Goal: Navigation & Orientation: Understand site structure

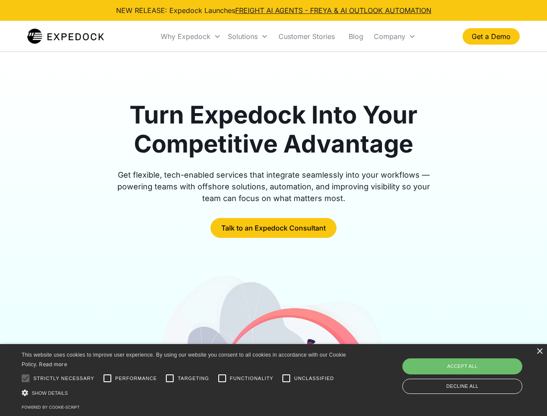
click at [191, 36] on div "Why Expedock" at bounding box center [186, 36] width 50 height 9
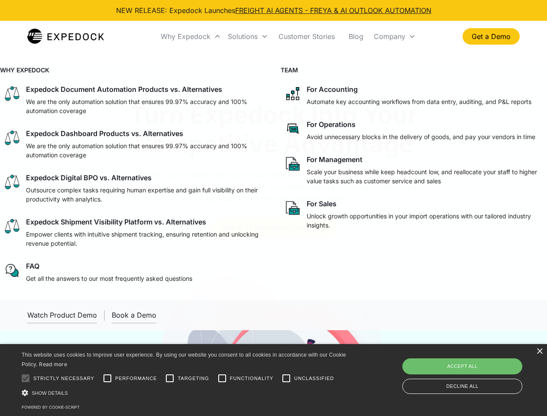
click at [248, 36] on div "Solutions" at bounding box center [243, 36] width 30 height 9
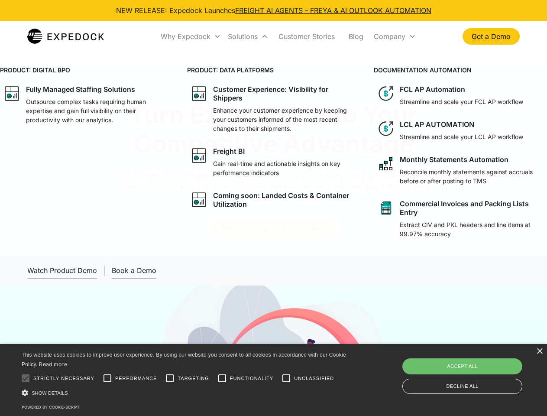
click at [394, 36] on div "Company" at bounding box center [390, 36] width 32 height 9
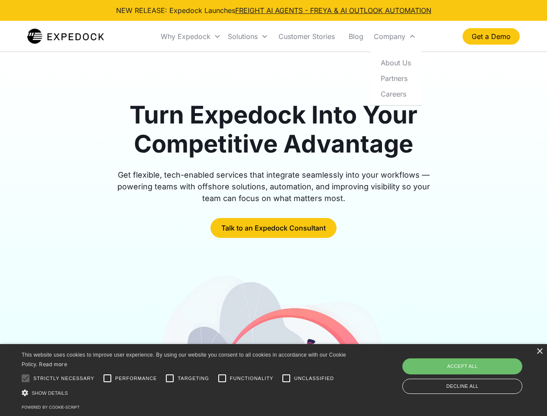
click at [26, 378] on div at bounding box center [25, 377] width 17 height 17
click at [107, 378] on input "Performance" at bounding box center [107, 377] width 17 height 17
checkbox input "true"
click at [170, 378] on input "Targeting" at bounding box center [169, 377] width 17 height 17
checkbox input "true"
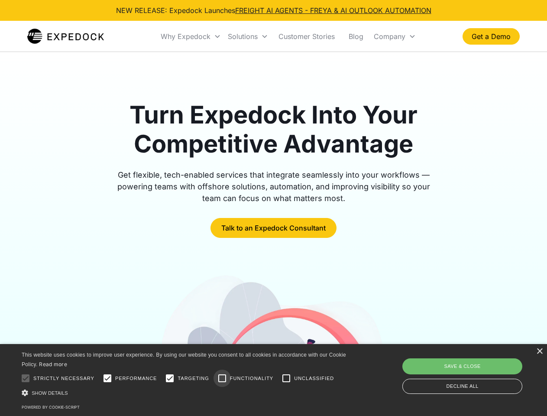
click at [222, 378] on input "Functionality" at bounding box center [221, 377] width 17 height 17
checkbox input "true"
click at [286, 378] on input "Unclassified" at bounding box center [286, 377] width 17 height 17
checkbox input "true"
click at [185, 392] on div "Show details Hide details" at bounding box center [185, 392] width 327 height 9
